Goal: Task Accomplishment & Management: Manage account settings

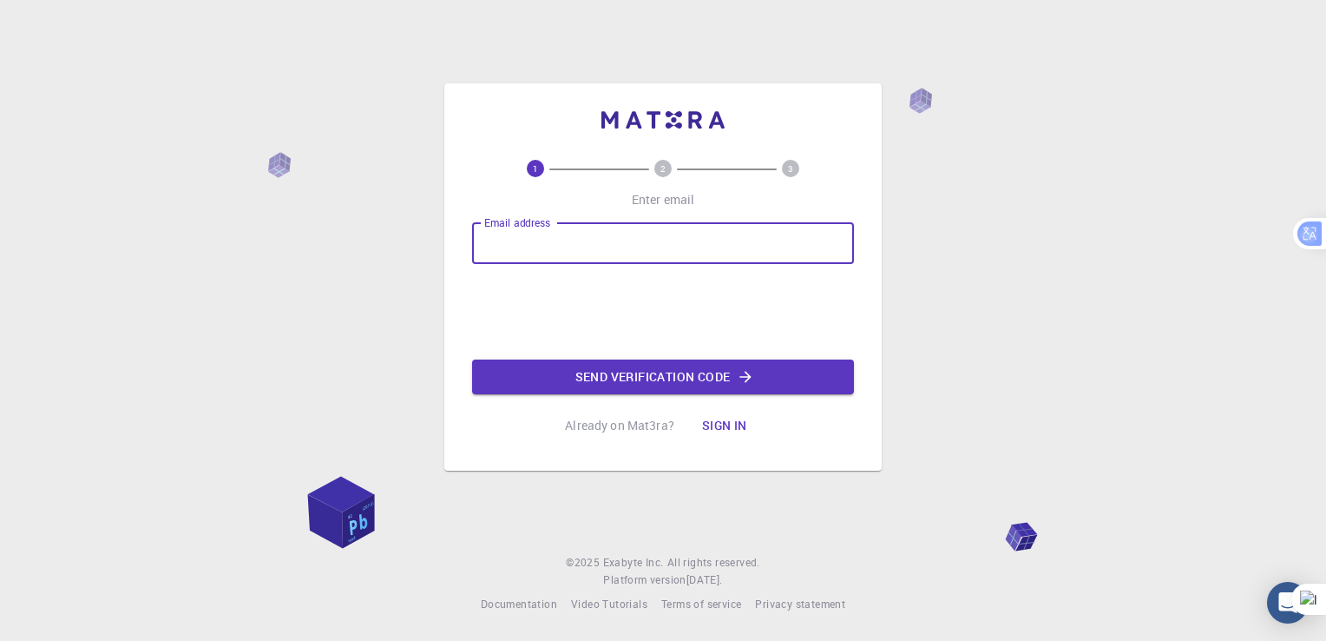
click at [486, 245] on input "Email address" at bounding box center [663, 243] width 382 height 42
type input "[PERSON_NAME][EMAIL_ADDRESS][DOMAIN_NAME]"
click at [746, 373] on icon "button" at bounding box center [745, 376] width 17 height 17
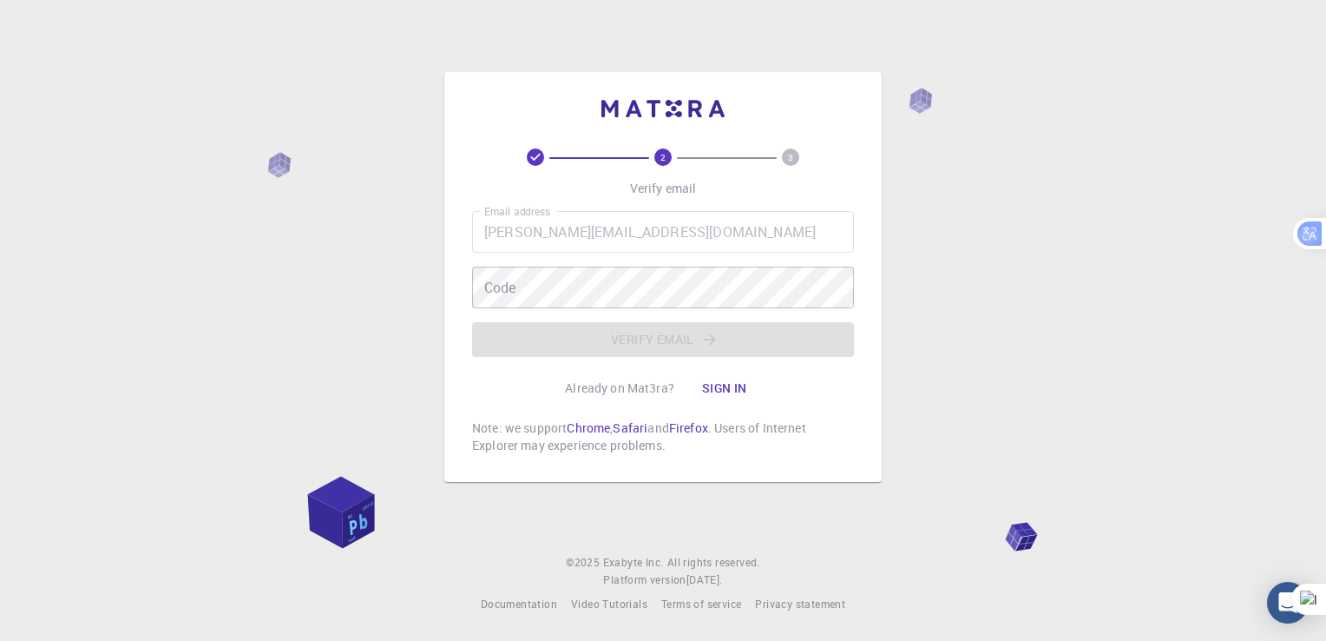
click at [968, 419] on div "2 3 Verify email Email address [PERSON_NAME][EMAIL_ADDRESS][DOMAIN_NAME] Email …" at bounding box center [663, 320] width 1326 height 641
click at [727, 388] on button "Sign in" at bounding box center [724, 388] width 73 height 35
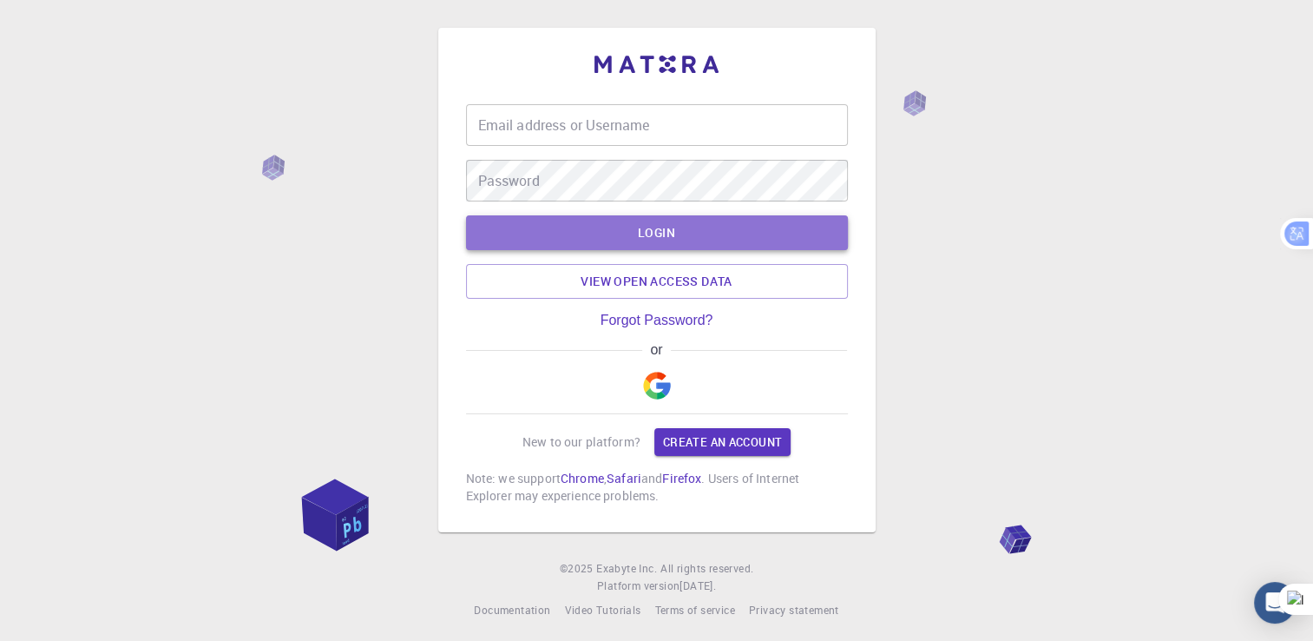
click at [715, 229] on button "LOGIN" at bounding box center [657, 232] width 382 height 35
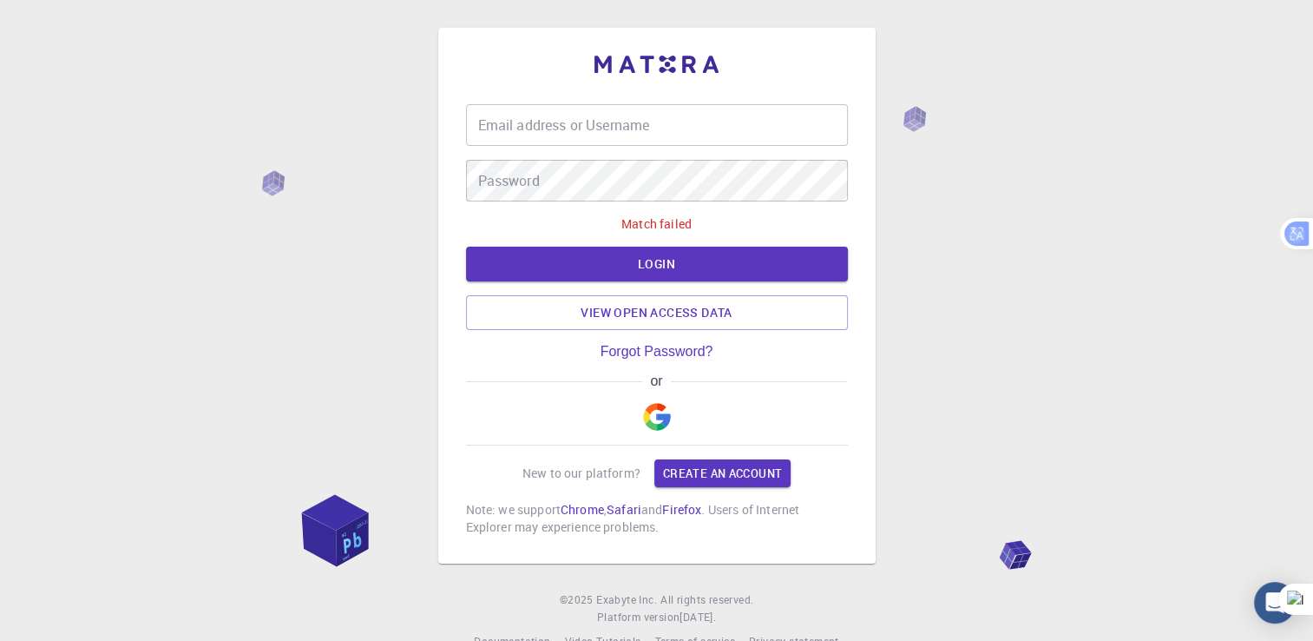
click at [713, 229] on div "Match failed" at bounding box center [657, 223] width 382 height 17
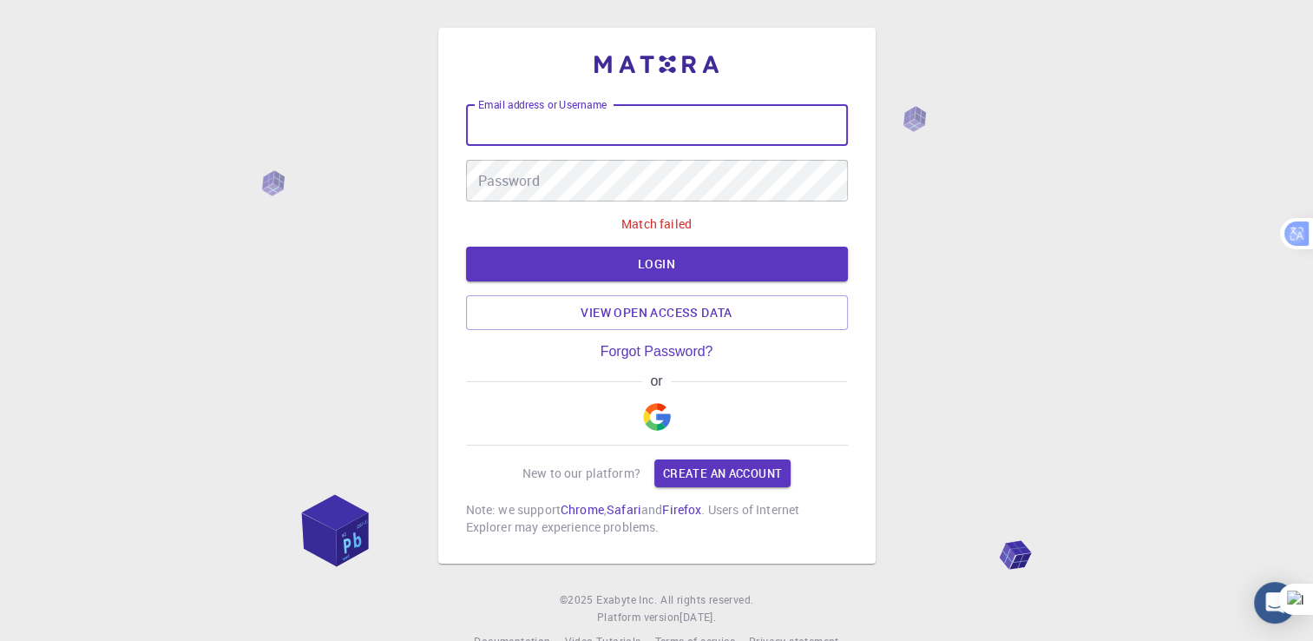
click at [667, 127] on input "Email address or Username" at bounding box center [657, 125] width 382 height 42
type input "[PERSON_NAME][EMAIL_ADDRESS][DOMAIN_NAME]"
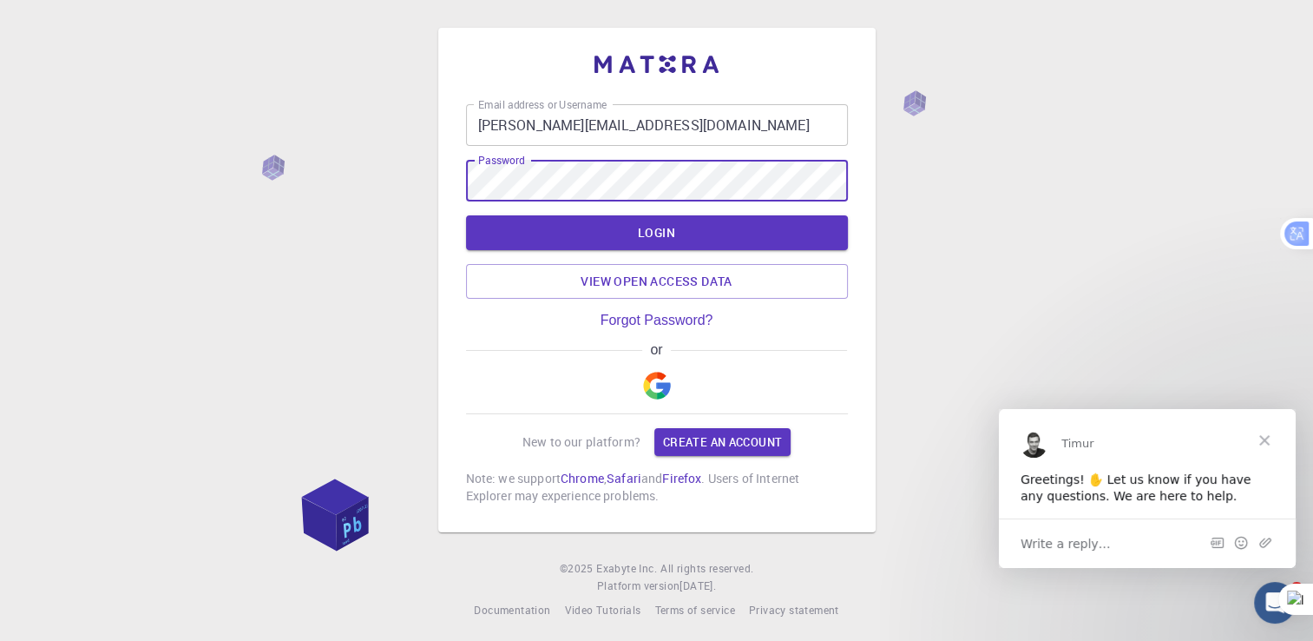
click at [466, 215] on button "LOGIN" at bounding box center [657, 232] width 382 height 35
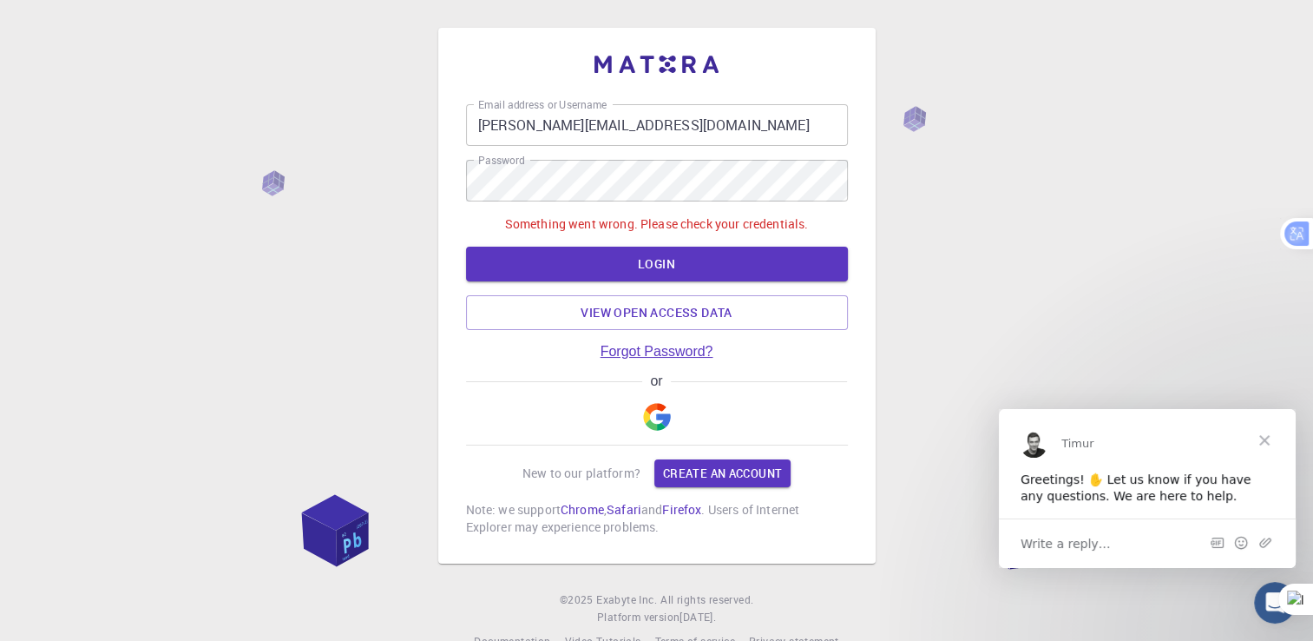
click at [656, 356] on link "Forgot Password?" at bounding box center [657, 352] width 113 height 16
